Goal: Task Accomplishment & Management: Complete application form

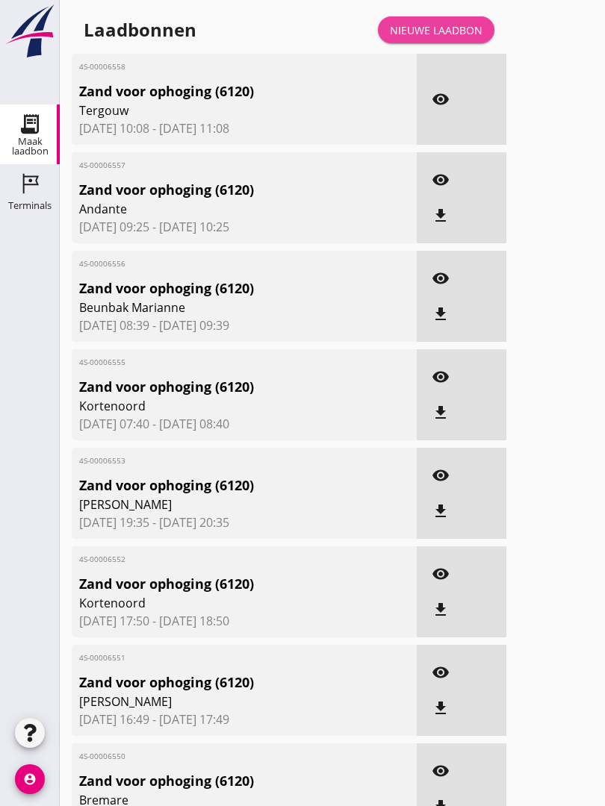
click at [455, 38] on div "Nieuwe laadbon" at bounding box center [436, 30] width 93 height 16
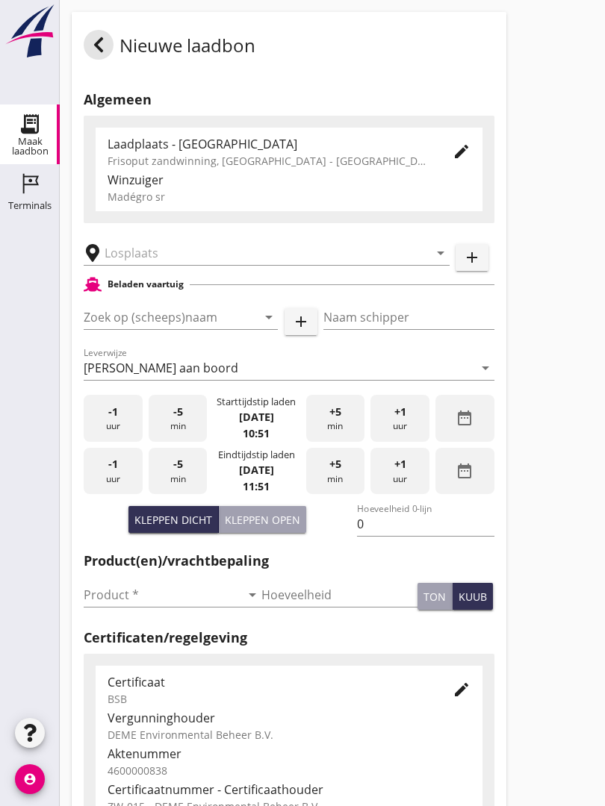
click at [195, 263] on input "text" at bounding box center [256, 253] width 303 height 24
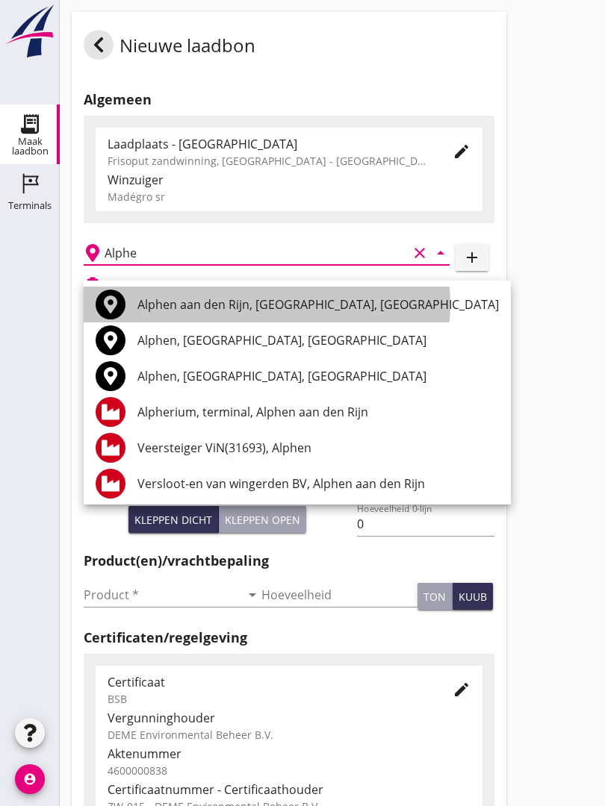
click at [217, 302] on div "Alphen aan den Rijn, [GEOGRAPHIC_DATA], [GEOGRAPHIC_DATA]" at bounding box center [317, 305] width 361 height 18
type input "Alphen aan den Rijn, [GEOGRAPHIC_DATA], [GEOGRAPHIC_DATA]"
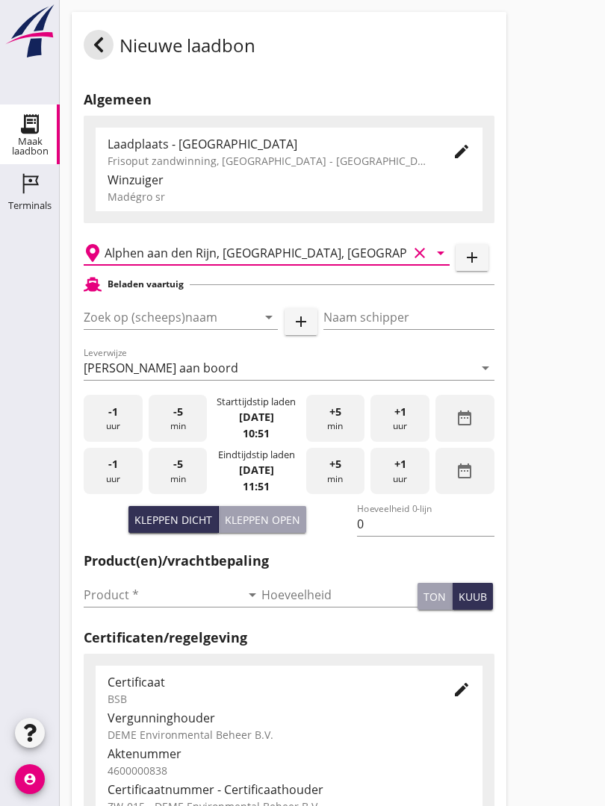
click at [206, 327] on input "Zoek op (scheeps)naam" at bounding box center [160, 317] width 152 height 24
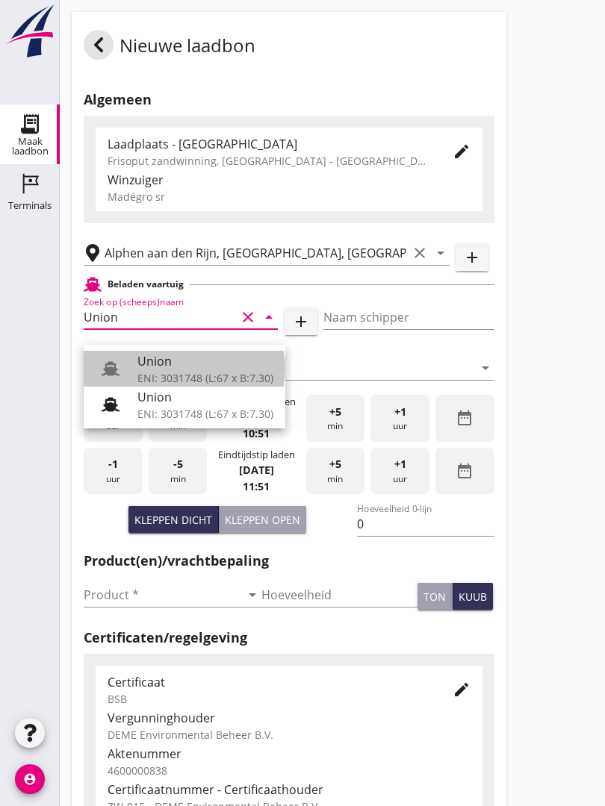
click at [189, 362] on div "Union" at bounding box center [205, 361] width 136 height 18
type input "Union"
type input "[PERSON_NAME]"
type input "480"
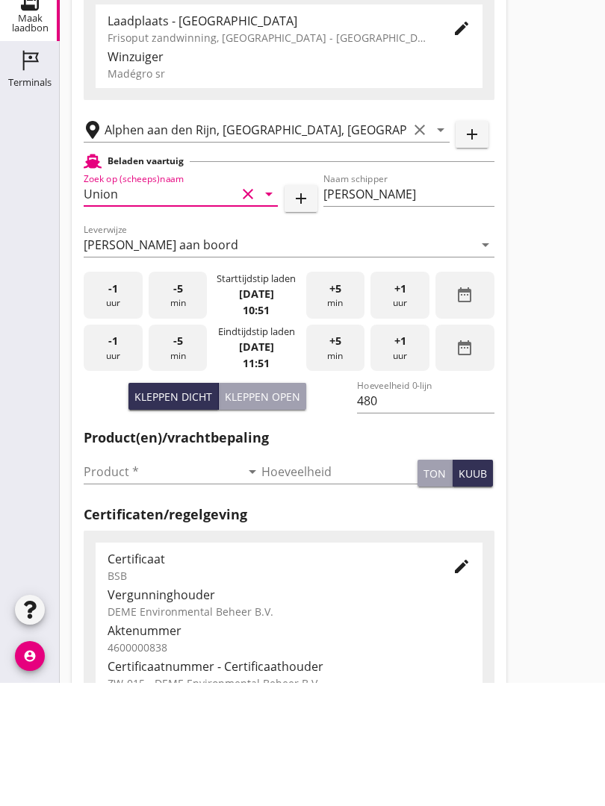
click at [119, 583] on input "Product *" at bounding box center [162, 595] width 157 height 24
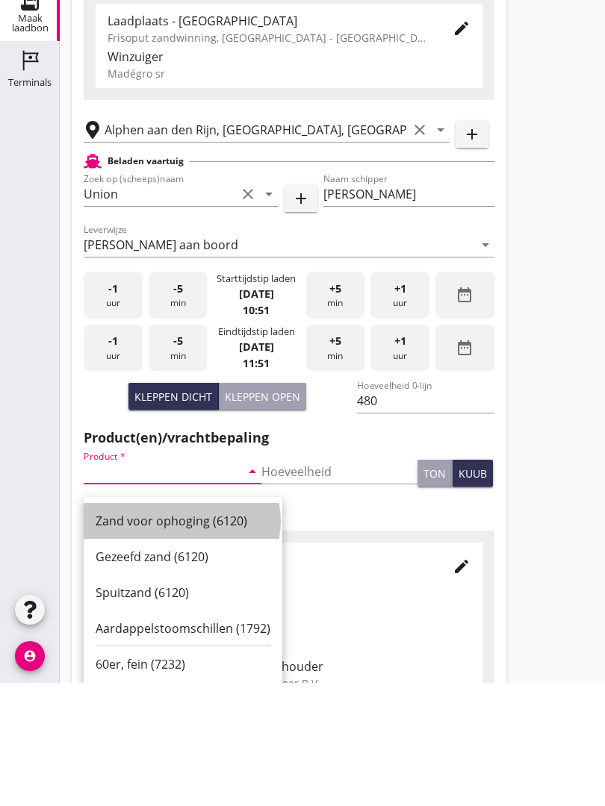
click at [196, 635] on div "Zand voor ophoging (6120)" at bounding box center [183, 644] width 175 height 18
type input "Zand voor ophoging (6120)"
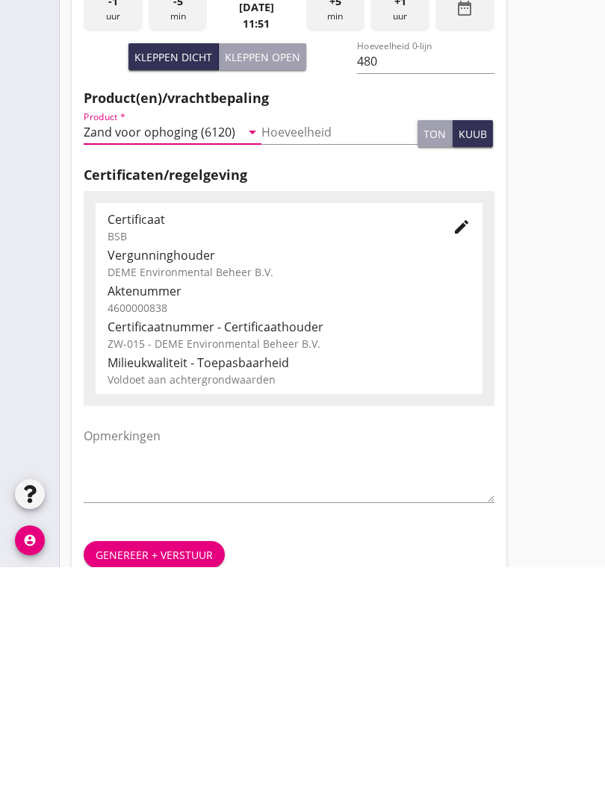
scroll to position [261, 0]
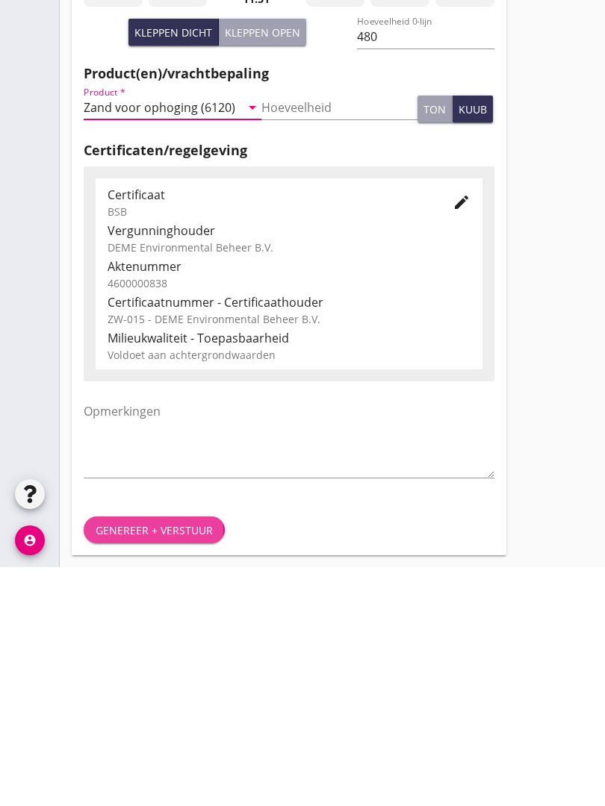
click at [168, 756] on button "Genereer + verstuur" at bounding box center [154, 769] width 141 height 27
